Goal: Information Seeking & Learning: Compare options

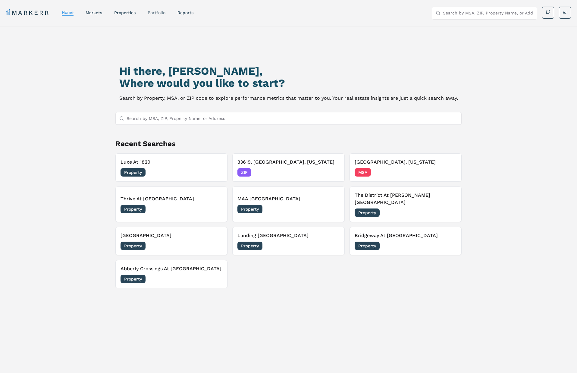
click at [159, 14] on link "Portfolio" at bounding box center [157, 12] width 18 height 5
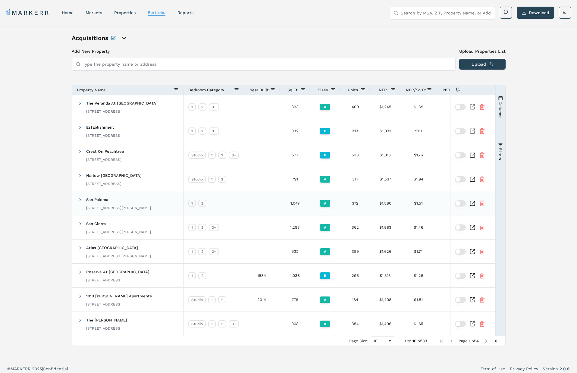
scroll to position [4, 0]
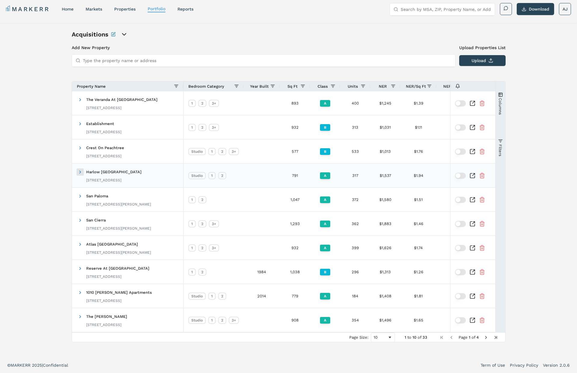
click at [81, 174] on span at bounding box center [80, 172] width 5 height 5
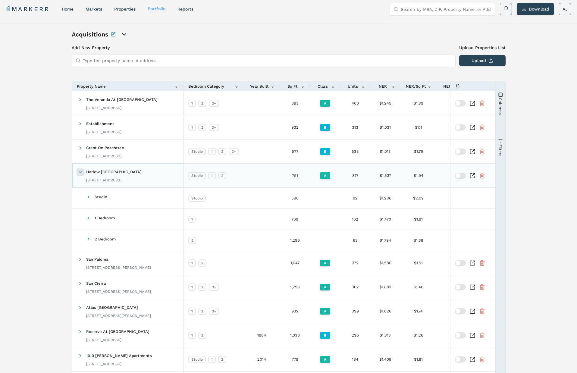
click at [81, 174] on span at bounding box center [80, 172] width 5 height 5
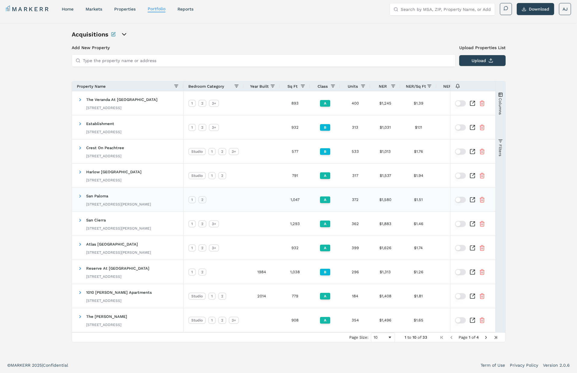
click at [82, 198] on span "San Paloma [STREET_ADDRESS][PERSON_NAME]" at bounding box center [115, 199] width 74 height 19
click at [80, 198] on span at bounding box center [80, 196] width 5 height 5
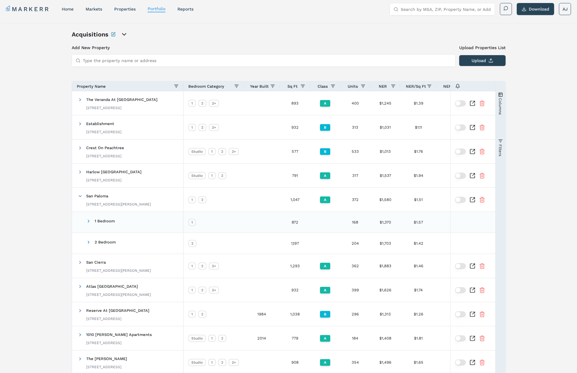
click at [88, 222] on span at bounding box center [88, 221] width 5 height 5
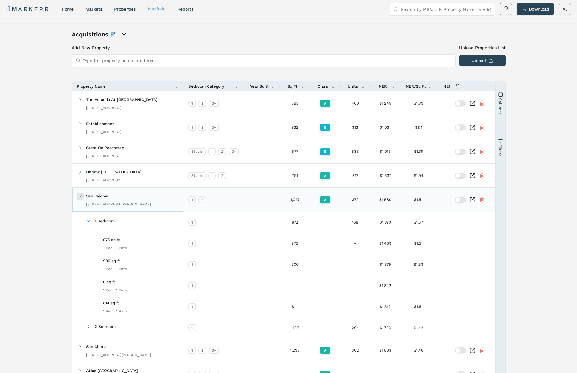
click at [81, 197] on span at bounding box center [80, 196] width 5 height 5
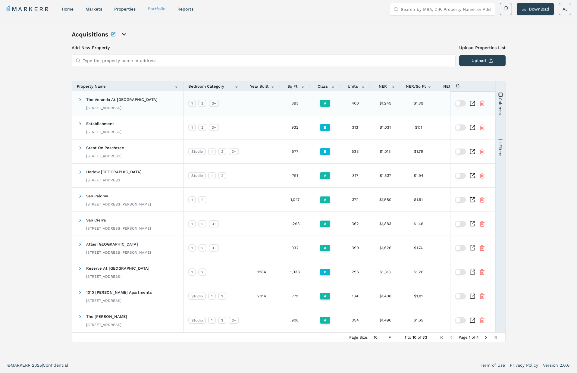
click at [472, 102] on icon "Inspect Comparable" at bounding box center [472, 103] width 6 height 6
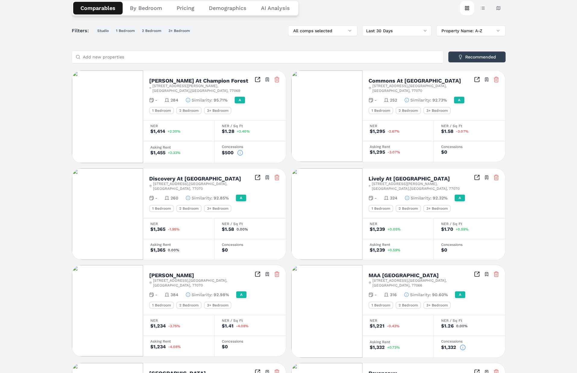
scroll to position [107, 0]
click at [484, 10] on button "Table view" at bounding box center [482, 8] width 14 height 14
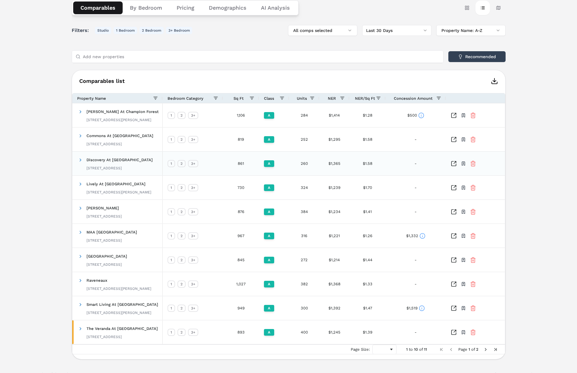
click at [78, 160] on span at bounding box center [80, 160] width 5 height 5
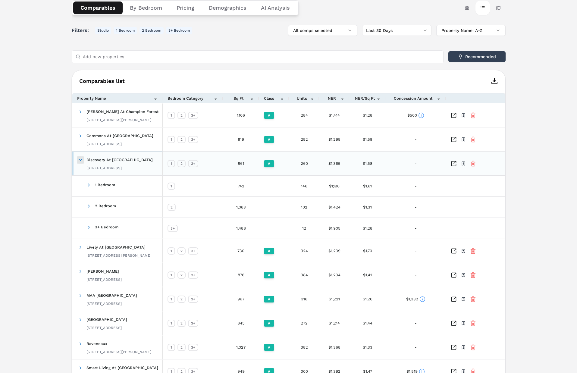
click at [78, 160] on span at bounding box center [80, 160] width 5 height 5
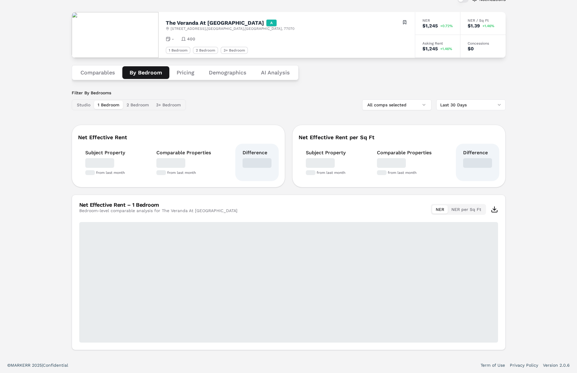
scroll to position [42, 0]
click at [154, 11] on div "Notifications The Veranda At Centerfield A 7700 Willow Chase Blvd , Houston , T…" at bounding box center [289, 171] width 434 height 359
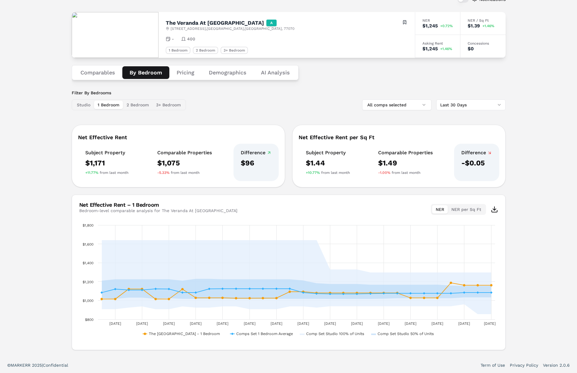
click at [236, 71] on button "Demographics" at bounding box center [228, 72] width 52 height 13
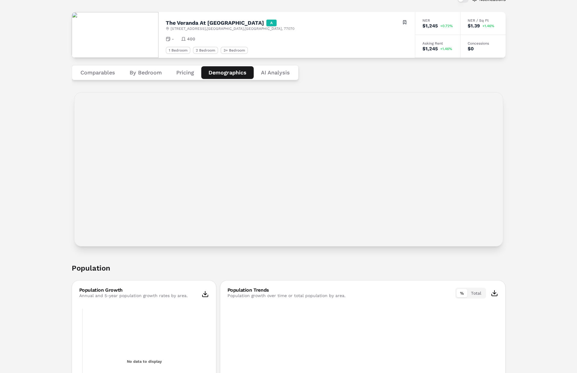
scroll to position [4, 0]
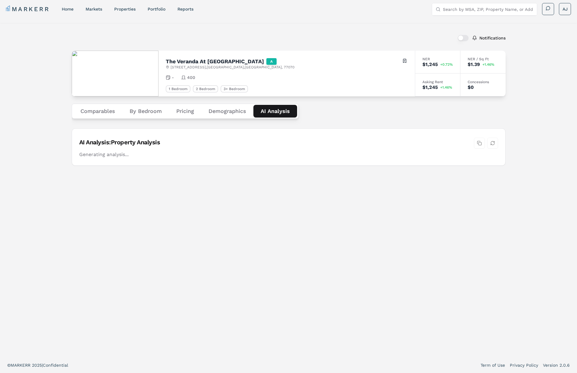
click at [277, 111] on Analysis "AI Analysis" at bounding box center [275, 111] width 44 height 13
click at [180, 110] on button "Pricing" at bounding box center [185, 111] width 32 height 13
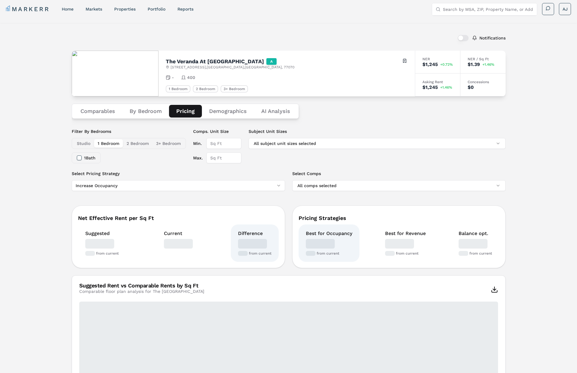
click at [224, 112] on button "Demographics" at bounding box center [228, 111] width 52 height 13
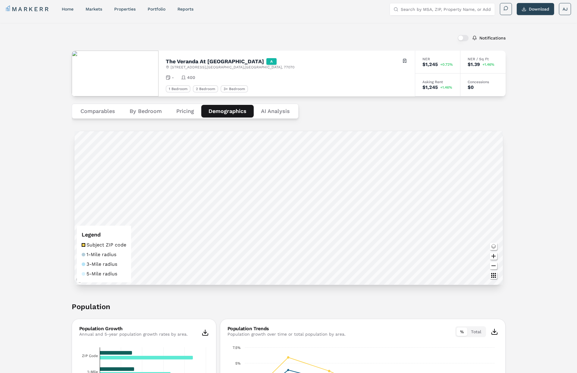
click at [175, 110] on button "Pricing" at bounding box center [185, 111] width 32 height 13
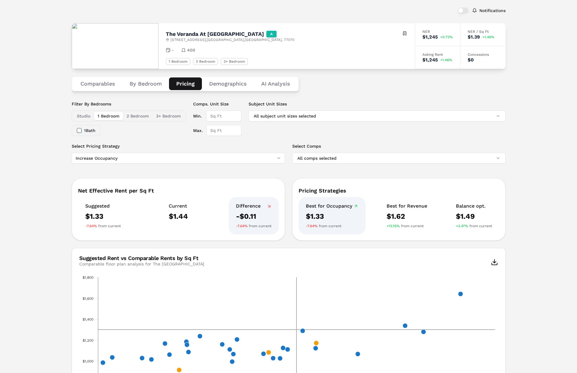
scroll to position [0, 0]
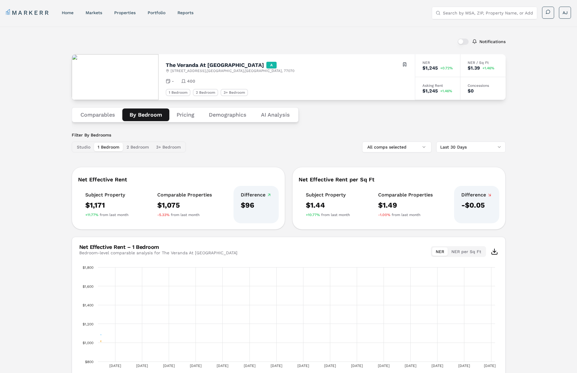
click at [147, 111] on button "By Bedroom" at bounding box center [145, 114] width 47 height 13
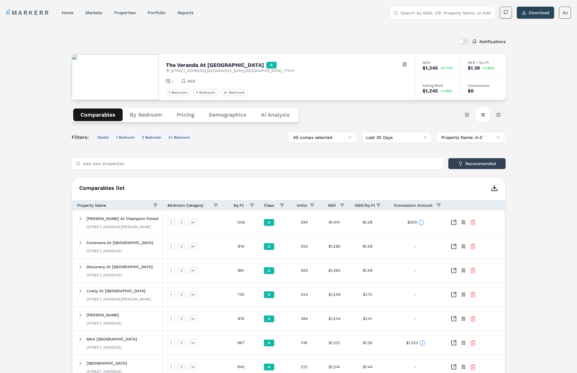
drag, startPoint x: 89, startPoint y: 117, endPoint x: 97, endPoint y: 120, distance: 8.0
click at [89, 117] on button "Comparables" at bounding box center [97, 114] width 49 height 13
click at [64, 8] on nav "MARKERR home markets properties Portfolio reports" at bounding box center [99, 12] width 187 height 8
drag, startPoint x: 66, startPoint y: 10, endPoint x: 85, endPoint y: 24, distance: 24.0
click at [66, 10] on div "home" at bounding box center [68, 13] width 12 height 6
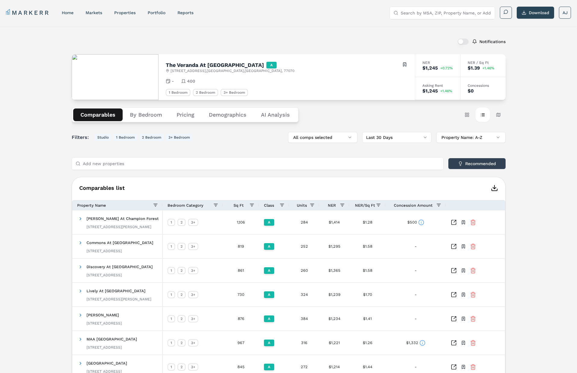
drag, startPoint x: 67, startPoint y: 14, endPoint x: 64, endPoint y: 16, distance: 3.4
click at [66, 14] on link "home" at bounding box center [68, 12] width 12 height 5
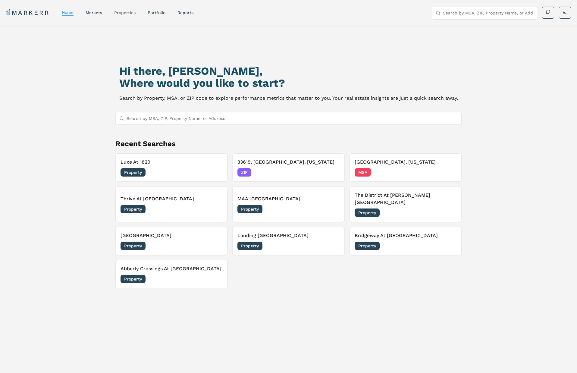
click at [127, 14] on link "properties" at bounding box center [124, 12] width 21 height 5
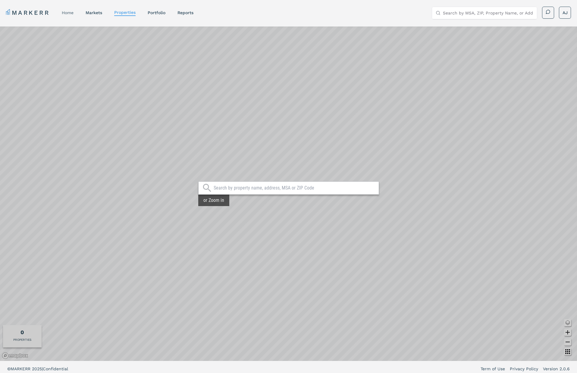
click at [70, 13] on link "home" at bounding box center [68, 12] width 12 height 5
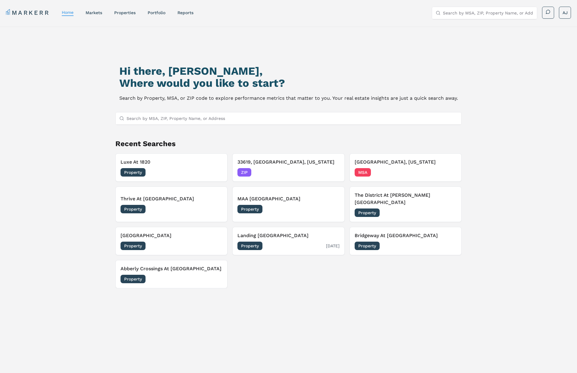
click at [285, 232] on h3 "Landing [GEOGRAPHIC_DATA]" at bounding box center [288, 235] width 102 height 7
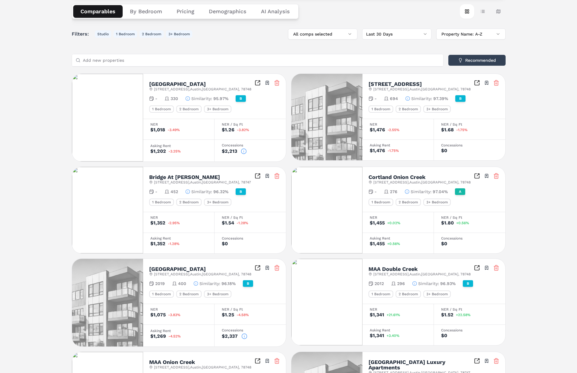
scroll to position [109, 0]
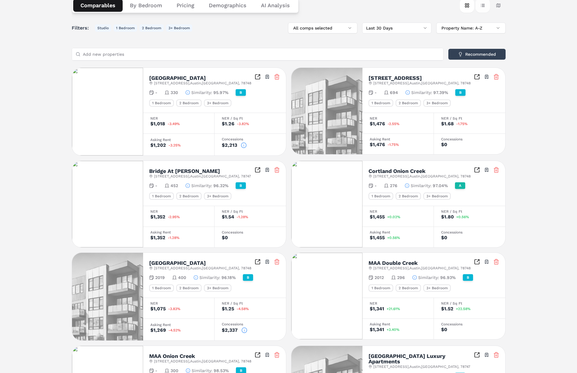
click at [484, 6] on button "Table view" at bounding box center [482, 5] width 14 height 14
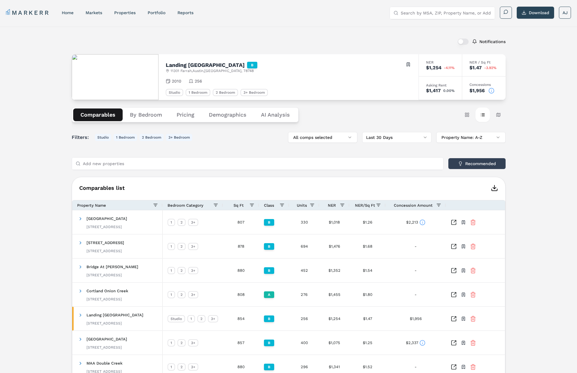
scroll to position [116, 0]
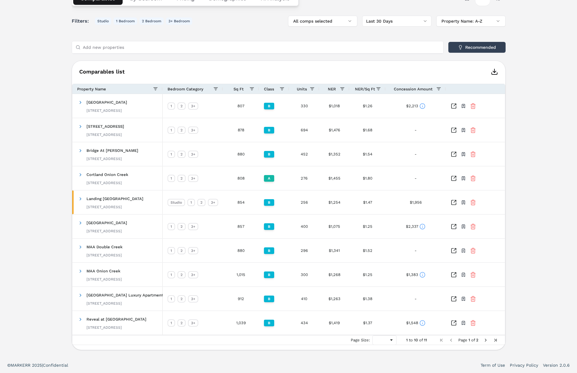
click at [522, 172] on div "Notifications Landing Double Creek B 11301 Farrah , Austin , TX , 78748 Toggle …" at bounding box center [288, 133] width 577 height 447
